Goal: Task Accomplishment & Management: Manage account settings

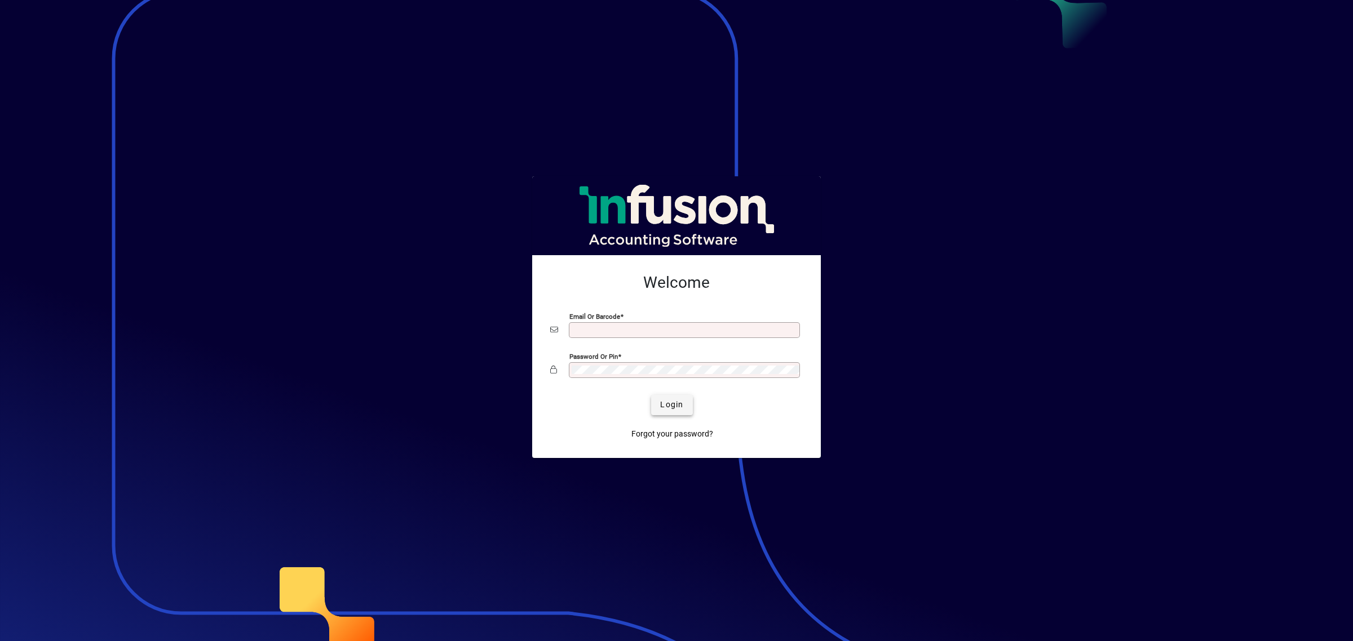
type input "**********"
click at [680, 401] on span "Login" at bounding box center [671, 405] width 23 height 12
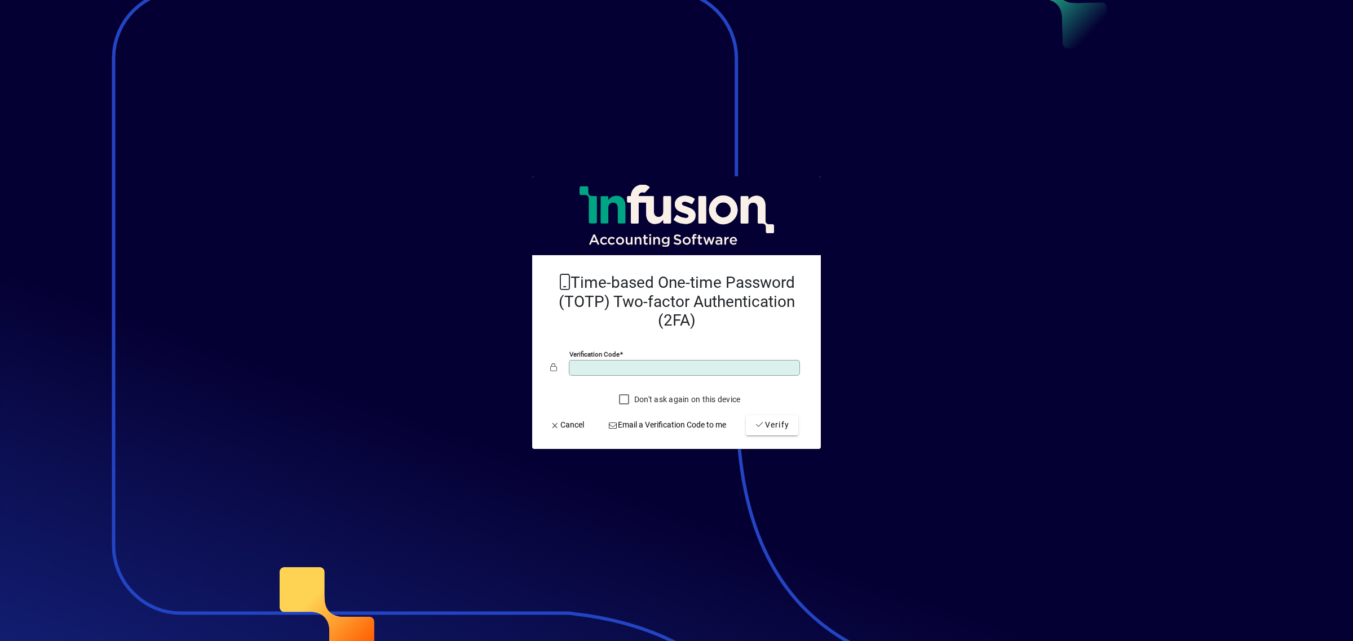
type input "*"
click at [746, 415] on button "Verify" at bounding box center [772, 425] width 52 height 20
